Goal: Information Seeking & Learning: Stay updated

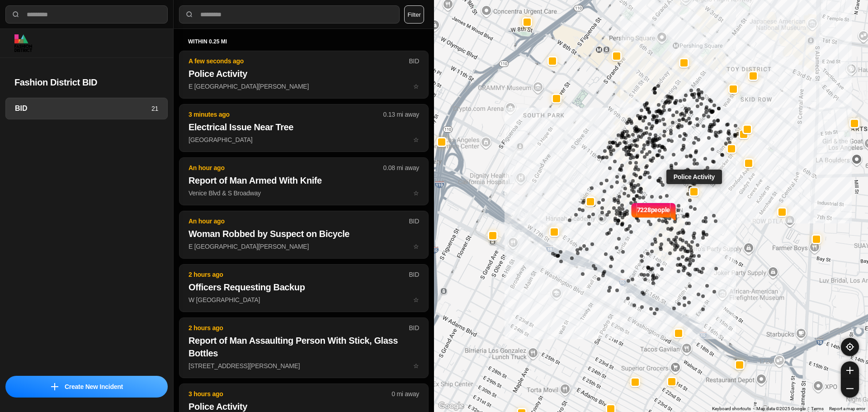
click at [284, 83] on p "E [GEOGRAPHIC_DATA][PERSON_NAME] ☆" at bounding box center [304, 86] width 231 height 9
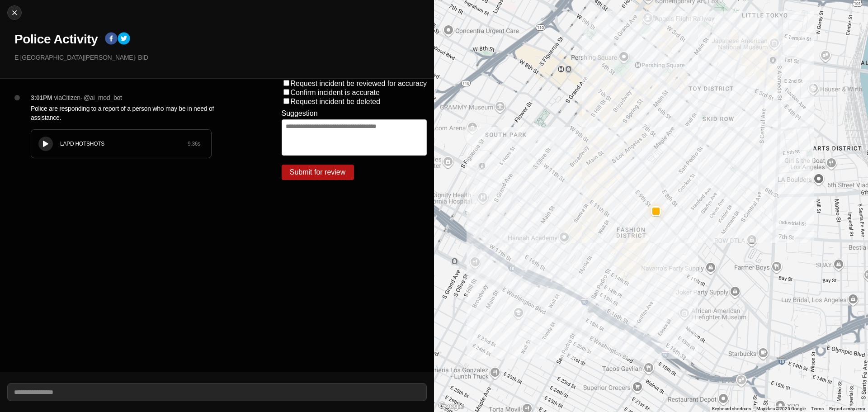
click at [57, 134] on div "LAPD HOTSHOTS 9.36 s" at bounding box center [121, 144] width 180 height 28
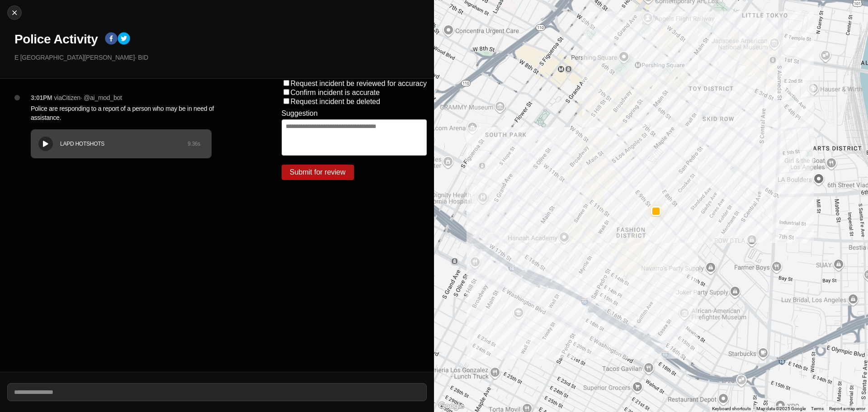
click at [141, 149] on div "LAPD HOTSHOTS 9.36 s" at bounding box center [121, 144] width 180 height 28
click at [116, 144] on div "LAPD HOTSHOTS" at bounding box center [124, 143] width 128 height 7
click at [82, 150] on div "LAPD HOTSHOTS 9.36 s" at bounding box center [121, 144] width 180 height 28
click at [90, 231] on div "3:01PM via Citizen · @ ai_mod_bot Police are responding to a report of a person…" at bounding box center [137, 225] width 274 height 293
click at [15, 14] on img at bounding box center [14, 12] width 9 height 9
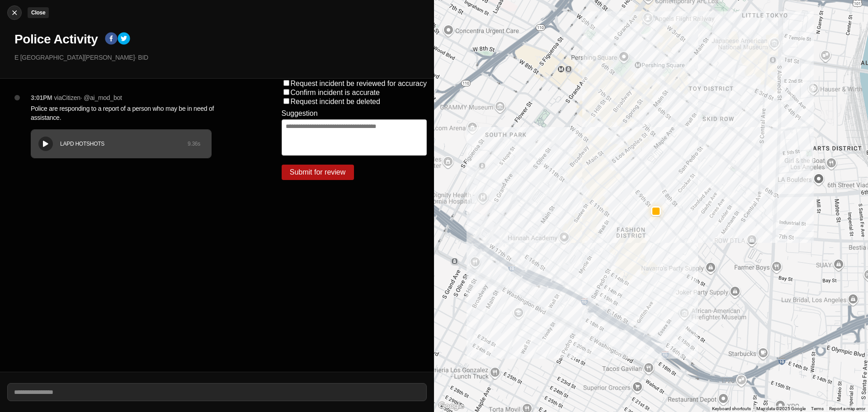
select select "*"
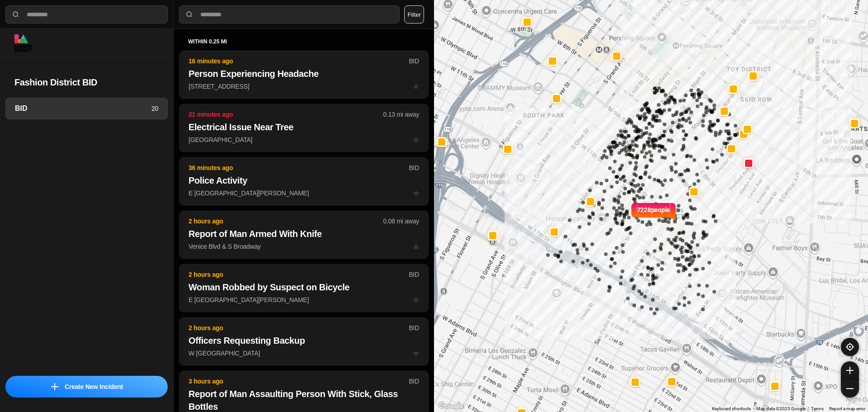
select select "*"
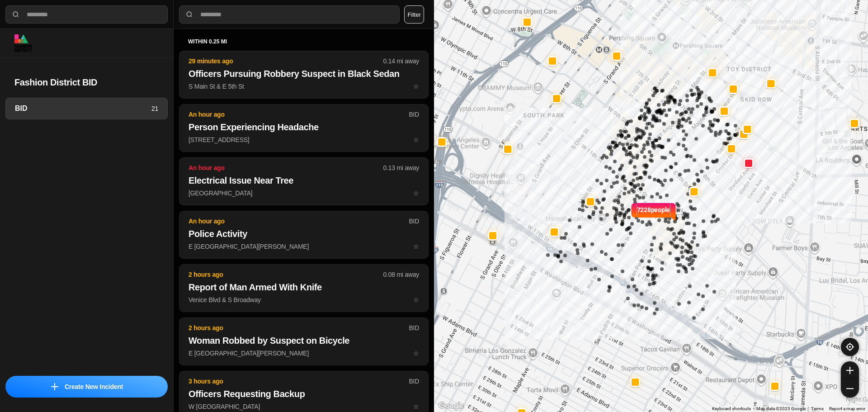
select select "*"
